Goal: Check status

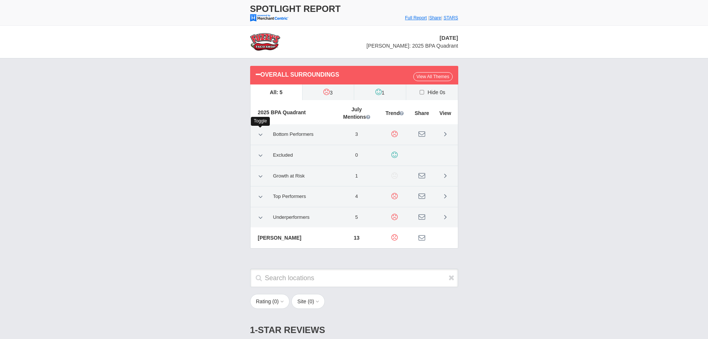
click at [262, 138] on link at bounding box center [260, 134] width 13 height 12
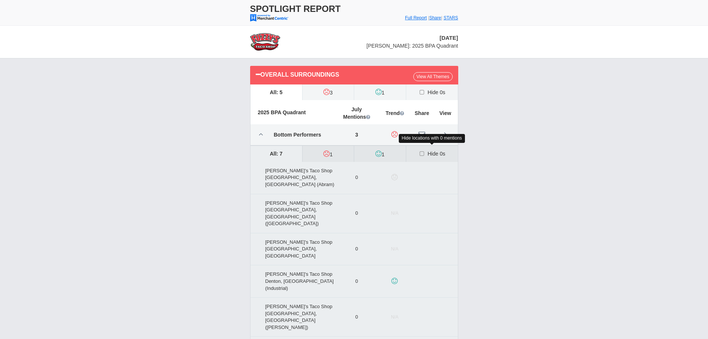
click at [422, 155] on icon at bounding box center [422, 154] width 8 height 6
click at [0, 0] on input "Hide 0s" at bounding box center [0, 0] width 0 height 0
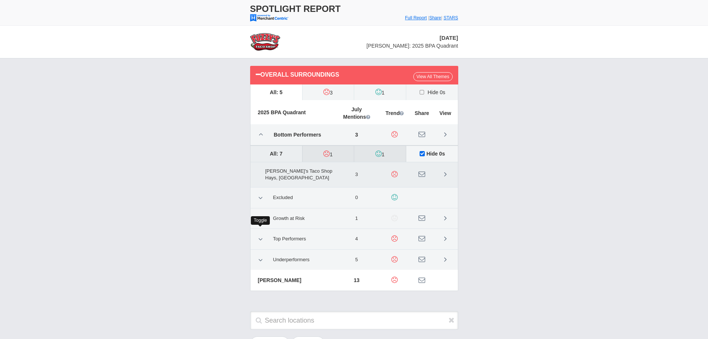
click at [258, 236] on icon at bounding box center [260, 239] width 4 height 7
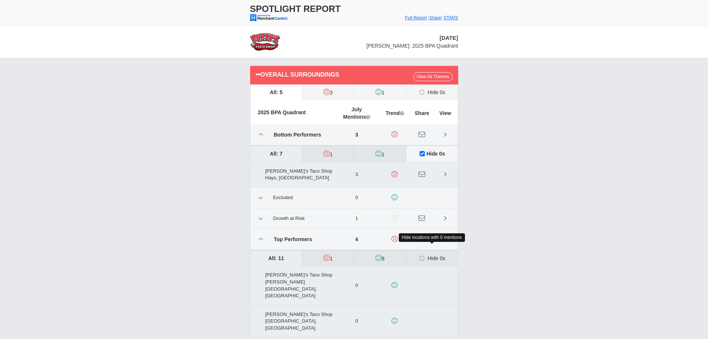
click at [425, 255] on icon at bounding box center [422, 258] width 8 height 6
click at [0, 0] on input "Hide 0s" at bounding box center [0, 0] width 0 height 0
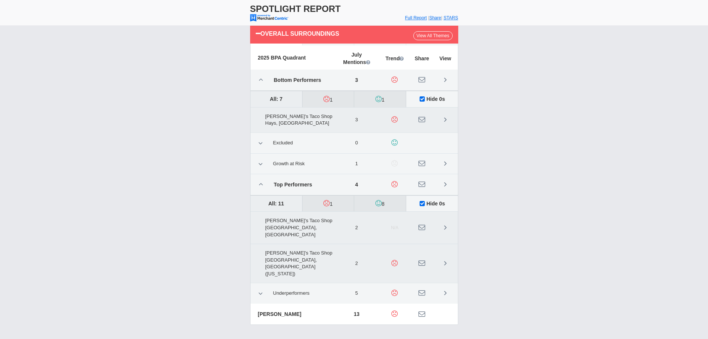
scroll to position [74, 0]
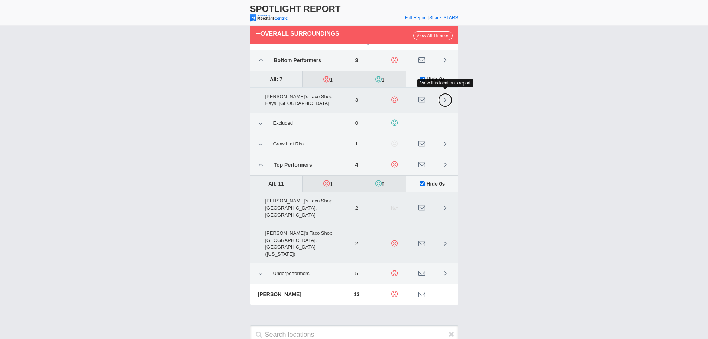
click at [442, 97] on link at bounding box center [445, 100] width 14 height 14
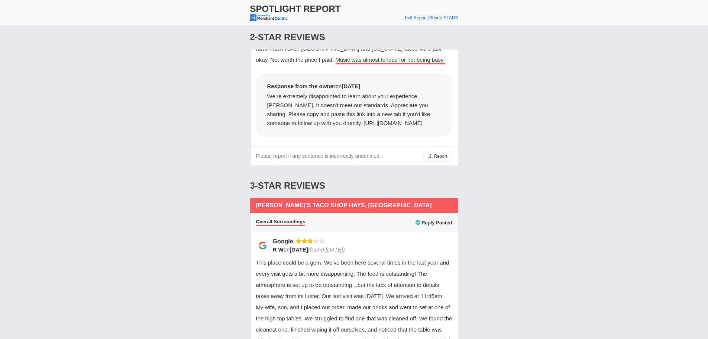
scroll to position [37, 0]
